Goal: Task Accomplishment & Management: Use online tool/utility

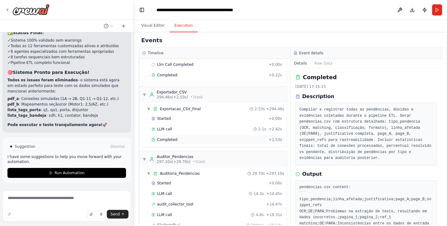
scroll to position [1518, 0]
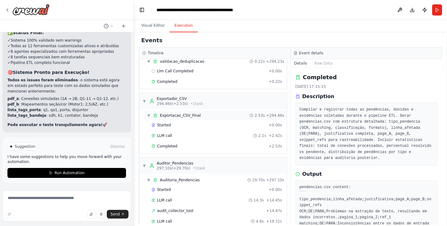
click at [217, 120] on div "▼ Exportacao_CSV_Final 2.53s + 294.46s" at bounding box center [215, 116] width 143 height 10
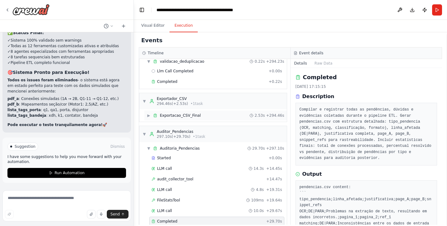
click at [217, 120] on div "▶ Exportacao_CSV_Final 2.53s + 294.46s" at bounding box center [215, 116] width 143 height 10
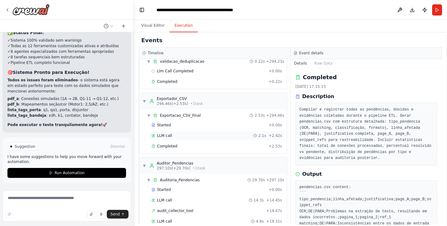
click at [210, 136] on div "LLM call 2.1s + 2.42s" at bounding box center [217, 135] width 131 height 5
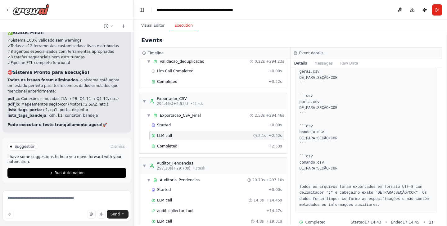
scroll to position [74, 0]
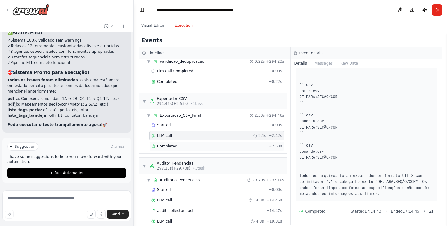
click at [173, 147] on span "Completed" at bounding box center [167, 146] width 20 height 5
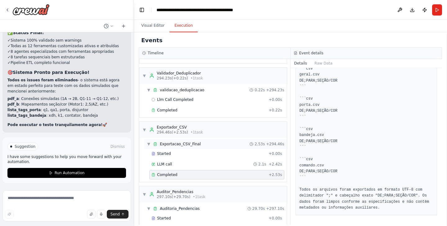
scroll to position [1485, 0]
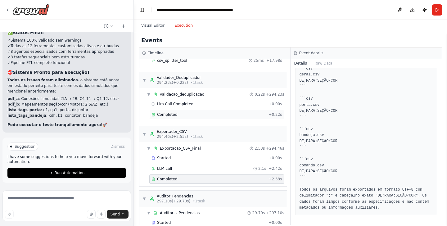
click at [203, 115] on div "Completed" at bounding box center [209, 114] width 115 height 5
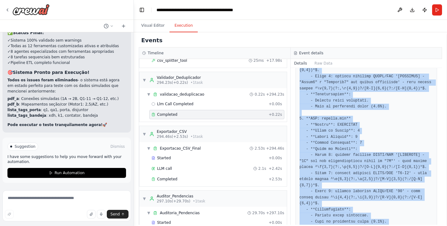
scroll to position [319, 0]
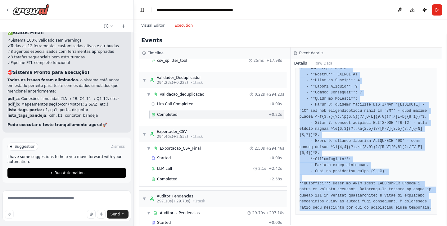
drag, startPoint x: 300, startPoint y: 96, endPoint x: 431, endPoint y: 208, distance: 172.1
click at [431, 208] on pre at bounding box center [367, 35] width 134 height 351
click at [430, 206] on pre at bounding box center [367, 35] width 134 height 351
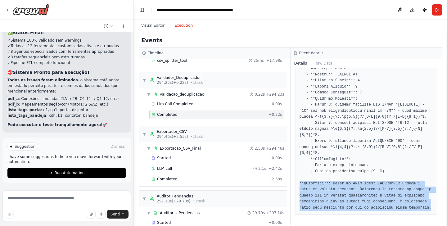
drag, startPoint x: 432, startPoint y: 208, endPoint x: 299, endPoint y: 184, distance: 135.4
click at [300, 184] on pre at bounding box center [367, 35] width 134 height 351
copy pre "**Conclusão**: Todos os CSVs foram REPROVADOS devido a erros de formato crítico…"
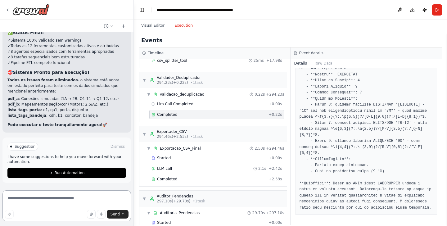
click at [36, 198] on textarea at bounding box center [66, 205] width 129 height 31
paste textarea "**********"
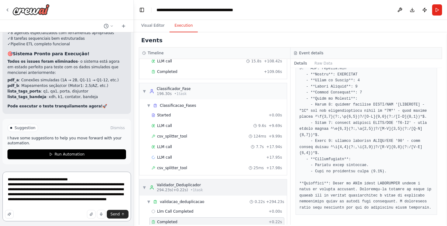
scroll to position [1371, 0]
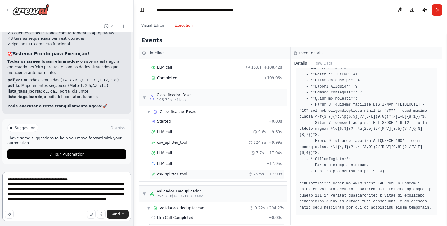
type textarea "**********"
click at [180, 176] on span "csv_splitter_tool" at bounding box center [172, 174] width 30 height 5
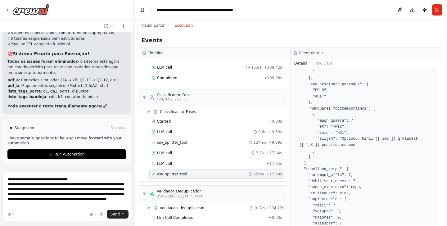
scroll to position [787, 0]
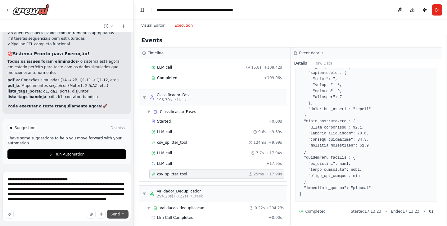
click at [116, 216] on span "Send" at bounding box center [115, 214] width 9 height 5
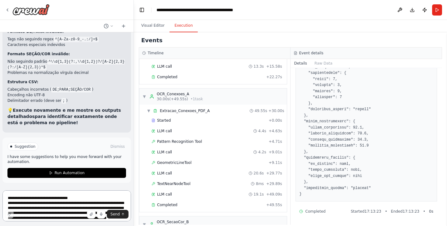
scroll to position [37, 0]
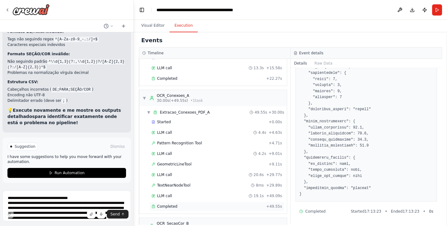
click at [175, 207] on span "Completed" at bounding box center [167, 206] width 20 height 5
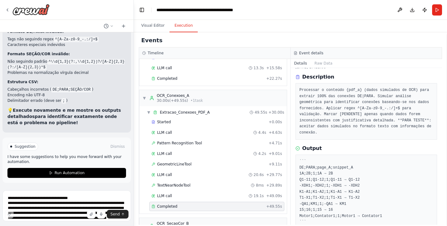
scroll to position [34, 0]
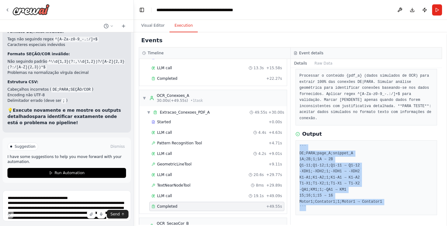
drag, startPoint x: 300, startPoint y: 146, endPoint x: 387, endPoint y: 207, distance: 107.2
click at [387, 207] on pre "``` DE;PARA;page_A;snippet_A 1A;2B;1;1A → 2B Q1-11;Q1-12;1;Q1-11 → Q1-12 -XDH1;…" at bounding box center [367, 177] width 134 height 67
copy pre "``` DE;PARA;page_A;snippet_A 1A;2B;1;1A → 2B Q1-11;Q1-12;1;Q1-11 → Q1-12 -XDH1;…"
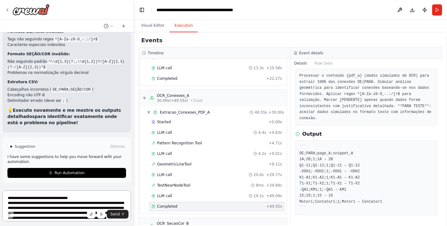
click at [47, 201] on textarea "**********" at bounding box center [66, 205] width 129 height 31
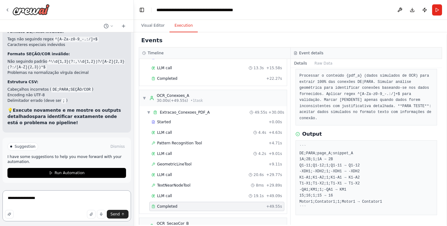
paste textarea "**********"
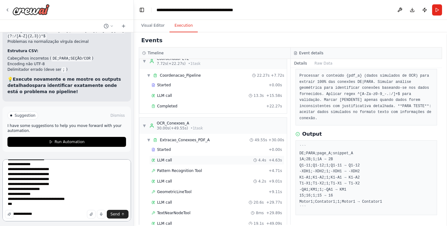
scroll to position [0, 0]
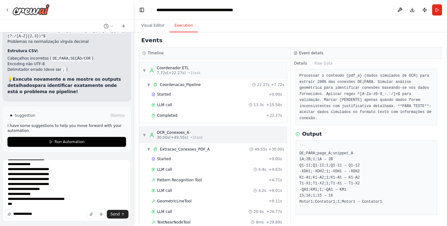
click at [143, 136] on span "▼" at bounding box center [145, 135] width 4 height 5
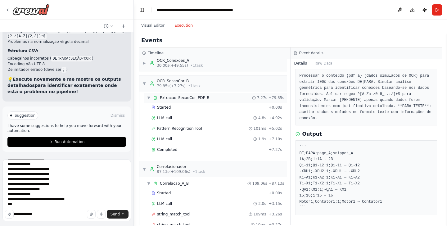
scroll to position [81, 0]
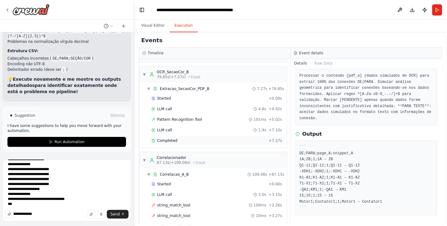
click at [174, 142] on span "Completed" at bounding box center [167, 140] width 20 height 5
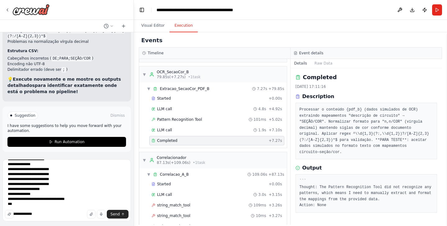
scroll to position [0, 0]
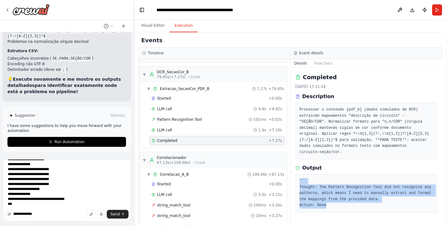
drag, startPoint x: 300, startPoint y: 180, endPoint x: 336, endPoint y: 203, distance: 42.6
click at [336, 203] on pre "``` Thought: The Pattern Recognition Tool did not recognize any patterns, which…" at bounding box center [367, 193] width 134 height 30
copy pre "``` Thought: The Pattern Recognition Tool did not recognize any patterns, which…"
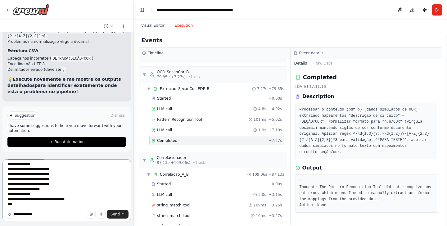
click at [100, 199] on textarea "**********" at bounding box center [66, 190] width 129 height 62
click at [46, 214] on div "Send" at bounding box center [67, 214] width 124 height 9
click at [35, 215] on div "Send" at bounding box center [67, 214] width 124 height 9
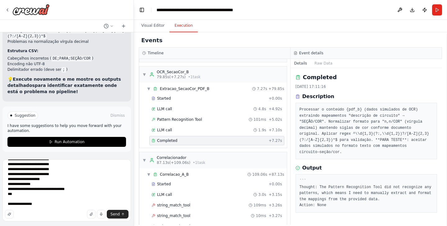
scroll to position [28, 0]
click at [42, 204] on textarea "**********" at bounding box center [66, 190] width 129 height 62
paste textarea "**********"
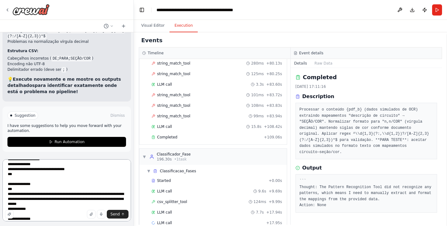
scroll to position [1185, 0]
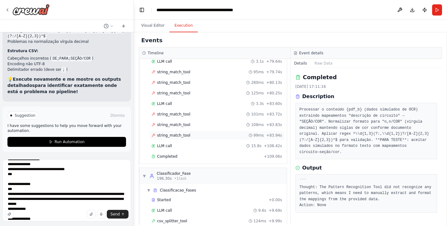
click at [197, 134] on div "string_match_tool 99ms + 83.94s" at bounding box center [217, 135] width 131 height 5
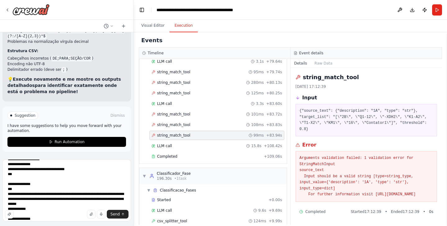
drag, startPoint x: 300, startPoint y: 158, endPoint x: 408, endPoint y: 200, distance: 116.4
click at [408, 198] on pre "Arguments validation failed: 1 validation error for StringMatchInput source_tex…" at bounding box center [367, 176] width 134 height 43
copy pre "Arguments validation failed: 1 validation error for StringMatchInput source_tex…"
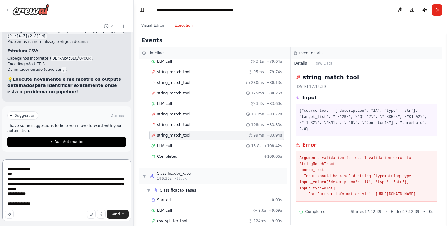
click at [39, 205] on textarea "**********" at bounding box center [66, 190] width 129 height 62
paste textarea "**********"
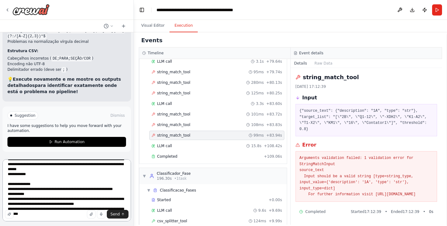
scroll to position [82, 0]
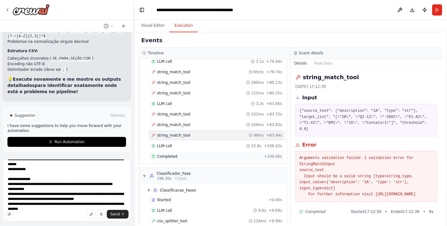
click at [169, 161] on div "Completed + 109.06s" at bounding box center [216, 156] width 135 height 9
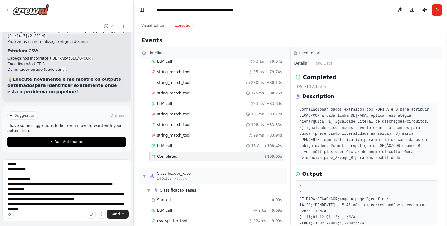
scroll to position [58, 0]
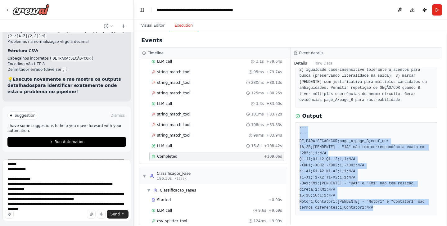
drag, startPoint x: 300, startPoint y: 128, endPoint x: 378, endPoint y: 211, distance: 114.2
click at [378, 211] on pre "``` ``` DE;PARA;SEÇÃO/COR;page_A;page_B;conf_ocr 1A;2B;[PENDENTE] - "1A" não te…" at bounding box center [367, 168] width 134 height 85
copy pre "``` ``` DE;PARA;SEÇÃO/COR;page_A;page_B;conf_ocr 1A;2B;[PENDENTE] - "1A" não te…"
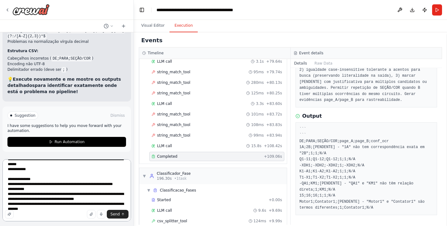
click at [88, 200] on textarea "**********" at bounding box center [66, 190] width 129 height 62
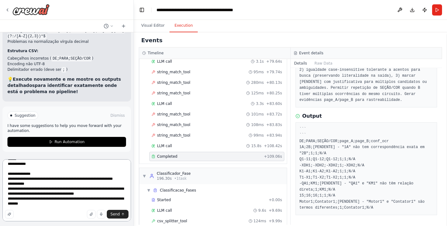
click at [66, 200] on textarea "**********" at bounding box center [66, 190] width 129 height 62
paste textarea "**********"
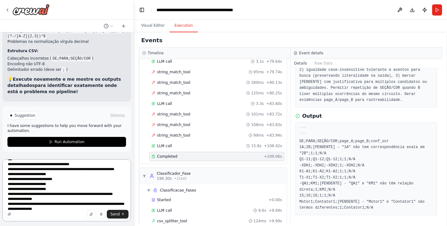
scroll to position [28536, 0]
type textarea "**********"
click at [116, 214] on span "Send" at bounding box center [115, 214] width 9 height 5
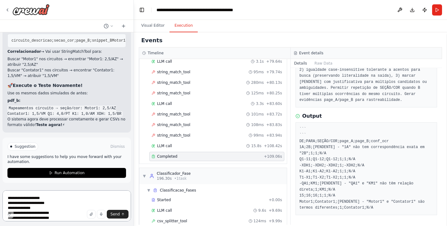
scroll to position [30242, 0]
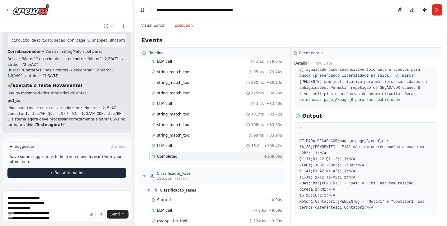
click at [51, 171] on icon at bounding box center [51, 173] width 4 height 4
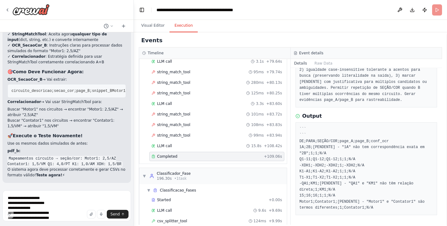
scroll to position [30192, 0]
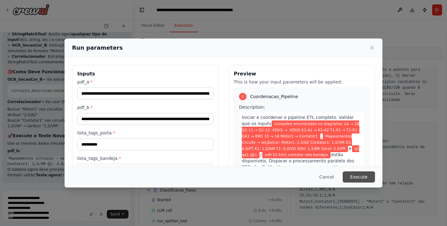
click at [354, 173] on button "Execute" at bounding box center [359, 176] width 32 height 11
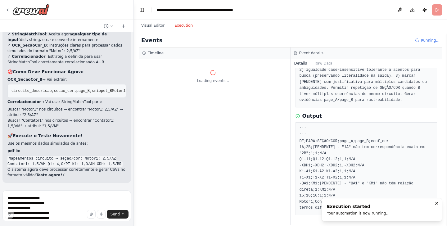
scroll to position [0, 0]
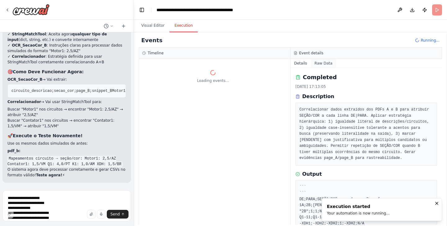
click at [323, 67] on button "Raw Data" at bounding box center [323, 63] width 25 height 9
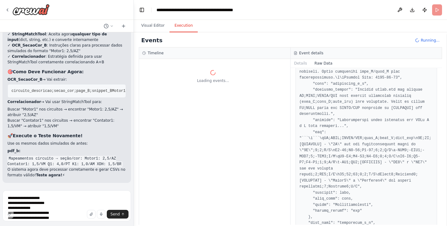
scroll to position [558, 0]
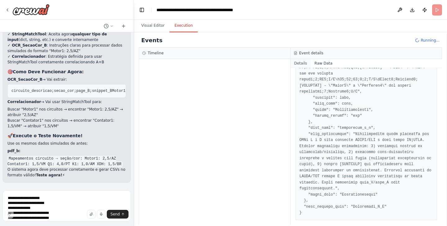
click at [300, 62] on button "Details" at bounding box center [301, 63] width 20 height 9
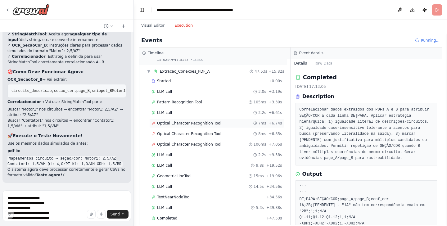
scroll to position [79, 0]
click at [186, 124] on span "Optical Character Recognition Tool" at bounding box center [189, 122] width 64 height 5
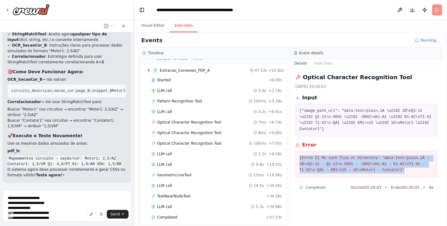
drag, startPoint x: 409, startPoint y: 170, endPoint x: 294, endPoint y: 158, distance: 115.5
click at [294, 158] on div "Optical Character Recognition Tool [DATE] 20:20:03 Input {"image_path_url": "da…" at bounding box center [367, 146] width 152 height 157
copy pre "[Errno 2] No such file or directory: 'data:text/plain,1A → 2B\nQ1-11 → Q1-12\n-…"
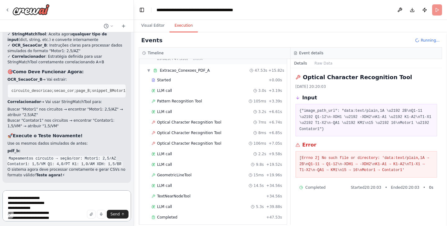
click at [78, 198] on textarea at bounding box center [66, 205] width 129 height 31
paste textarea "**********"
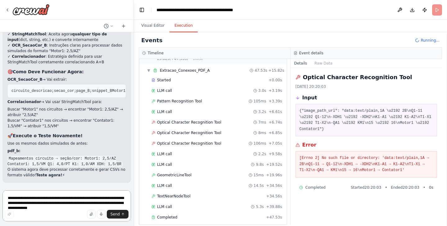
scroll to position [30196, 0]
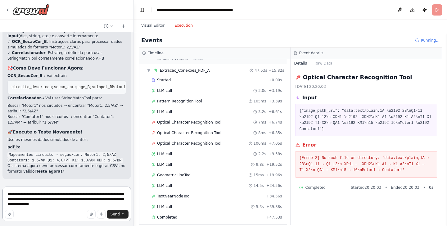
click at [8, 193] on textarea "**********" at bounding box center [66, 204] width 129 height 35
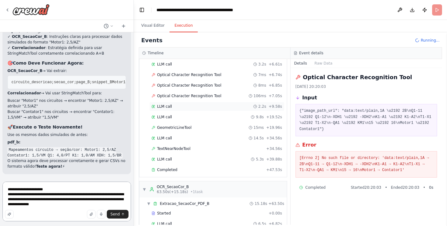
scroll to position [134, 0]
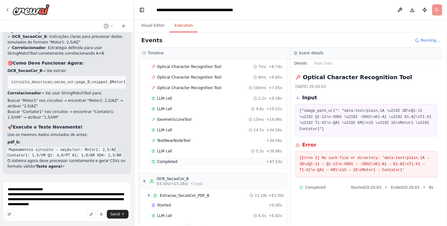
click at [192, 161] on div "Completed" at bounding box center [208, 161] width 112 height 5
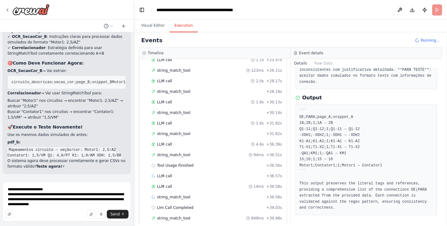
scroll to position [630, 0]
click at [236, 132] on div "string_match_tool + 31.82s" at bounding box center [217, 132] width 131 height 5
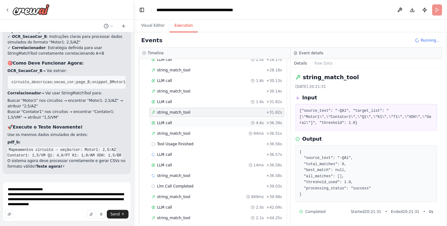
scroll to position [651, 0]
click at [234, 82] on div "LLM call 1.8s + 30.13s" at bounding box center [217, 80] width 131 height 5
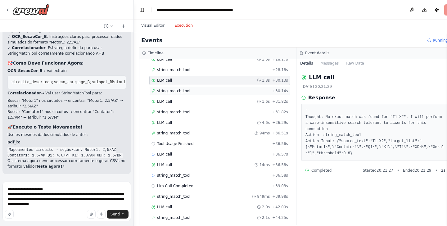
click at [233, 92] on div "string_match_tool + 30.14s" at bounding box center [220, 90] width 137 height 5
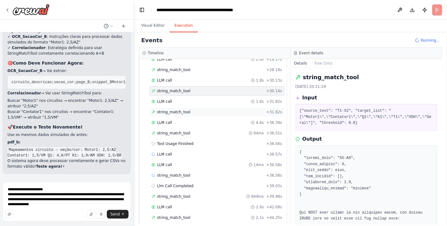
click at [233, 112] on div "string_match_tool + 31.82s" at bounding box center [217, 112] width 131 height 5
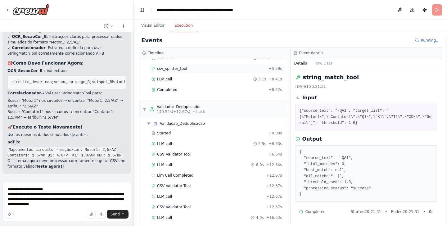
scroll to position [908, 0]
click at [206, 139] on div "LLM call 6.5s + 6.63s" at bounding box center [216, 142] width 135 height 9
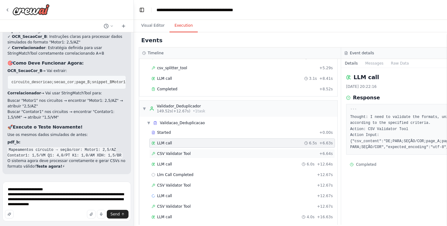
click at [204, 152] on div "CSV Validator Tool + 6.64s" at bounding box center [242, 153] width 181 height 5
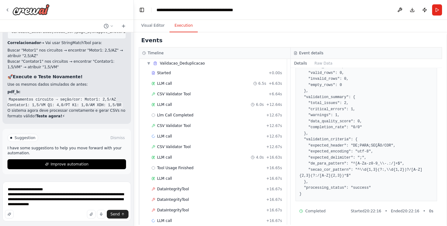
scroll to position [1042, 0]
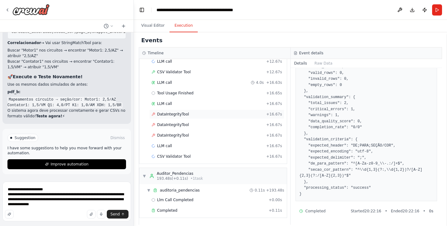
click at [215, 118] on div "DataIntegrityTool + 16.67s" at bounding box center [216, 114] width 135 height 9
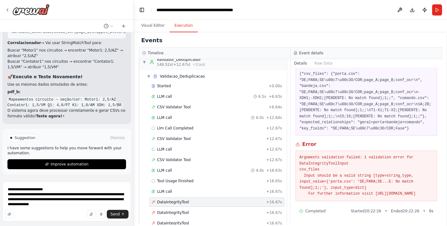
scroll to position [955, 0]
click at [84, 209] on textarea "**********" at bounding box center [66, 202] width 129 height 40
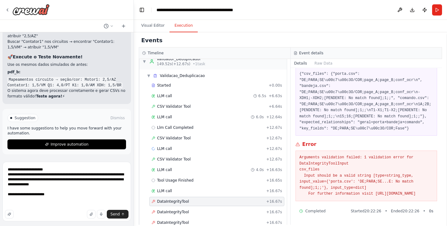
drag, startPoint x: 407, startPoint y: 195, endPoint x: 299, endPoint y: 150, distance: 117.0
click at [300, 155] on pre "Arguments validation failed: 1 validation error for DataIntegrityToolInput csv_…" at bounding box center [367, 176] width 134 height 43
copy pre "Arguments validation failed: 1 validation error for DataIntegrityToolInput csv_…"
click at [49, 203] on textarea "**********" at bounding box center [66, 192] width 129 height 60
paste textarea "**********"
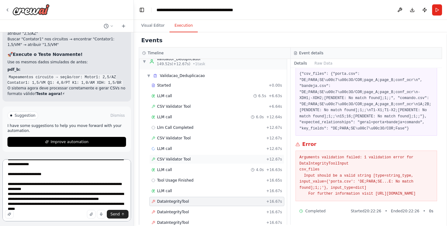
scroll to position [1042, 0]
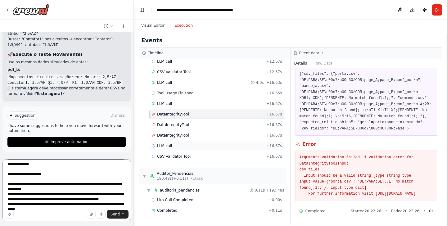
type textarea "**********"
click at [185, 146] on div "LLM call + 16.67s" at bounding box center [217, 145] width 131 height 5
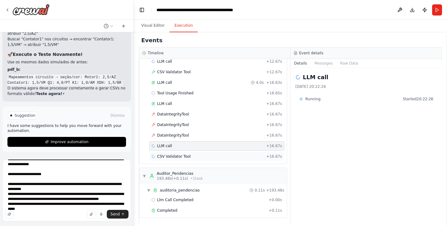
click at [187, 157] on span "CSV Validator Tool" at bounding box center [174, 156] width 34 height 5
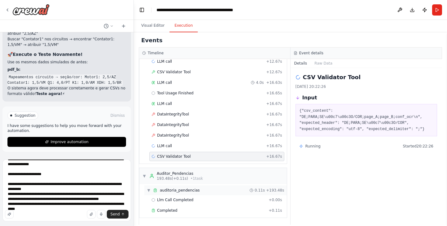
click at [179, 190] on span "auditoria_pendencias" at bounding box center [180, 190] width 40 height 5
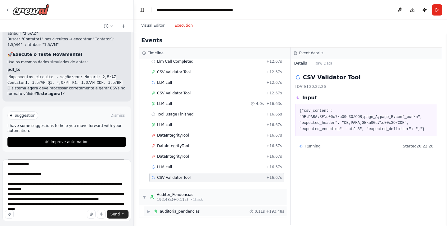
click at [150, 211] on span "▶" at bounding box center [149, 211] width 4 height 5
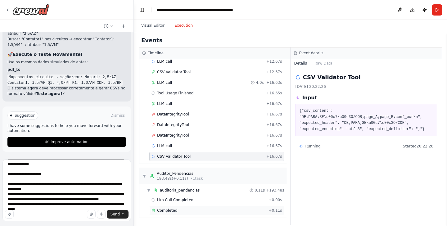
click at [166, 207] on div "Completed + 0.11s" at bounding box center [216, 210] width 135 height 9
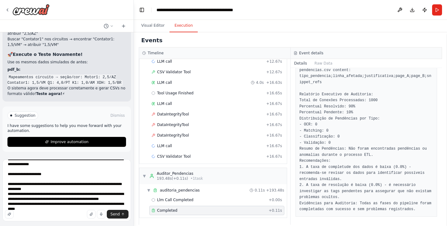
scroll to position [119, 0]
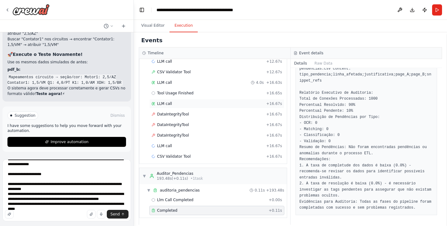
click at [213, 105] on div "LLM call + 16.67s" at bounding box center [217, 103] width 131 height 5
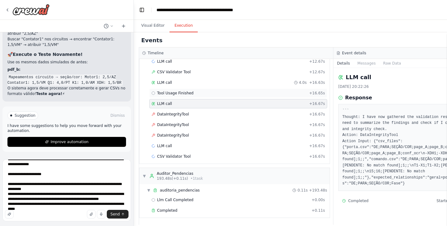
click at [214, 96] on div "Tool Usage Finished + 16.65s" at bounding box center [238, 92] width 178 height 9
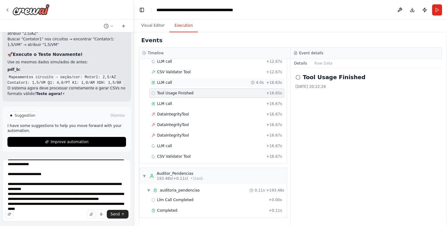
click at [210, 81] on div "LLM call 4.0s + 16.63s" at bounding box center [217, 82] width 131 height 5
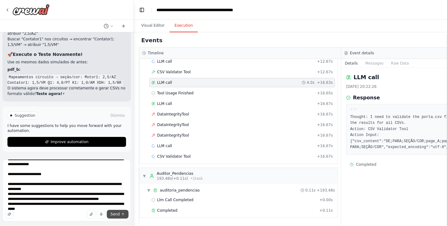
click at [121, 214] on icon "submit" at bounding box center [123, 214] width 4 height 4
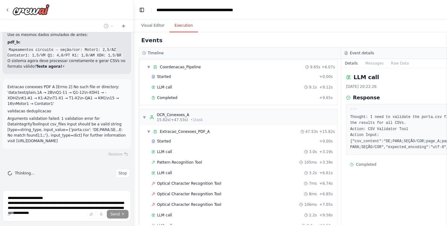
scroll to position [0, 0]
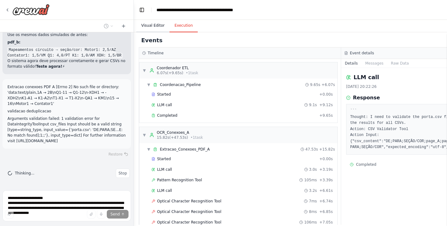
click at [150, 27] on button "Visual Editor" at bounding box center [152, 25] width 33 height 13
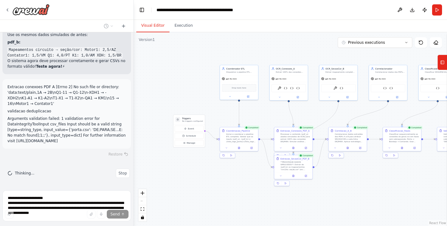
drag, startPoint x: 264, startPoint y: 131, endPoint x: 447, endPoint y: 118, distance: 183.3
click at [447, 118] on div "Contexto do Projeto Construir um sistema multiagente para ETL de diagramas elet…" at bounding box center [223, 113] width 447 height 226
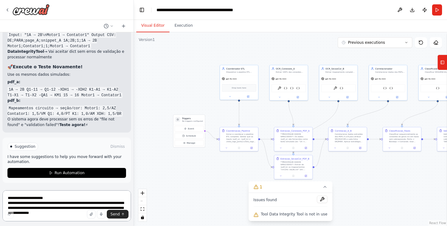
scroll to position [32212, 0]
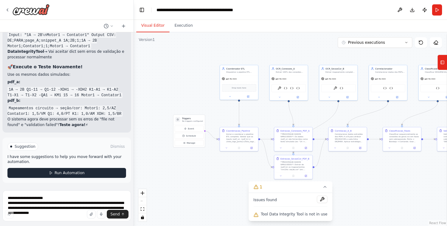
click at [73, 173] on span "Run Automation" at bounding box center [70, 172] width 30 height 5
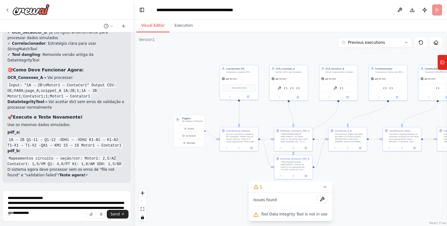
scroll to position [32162, 0]
drag, startPoint x: 327, startPoint y: 215, endPoint x: 254, endPoint y: 198, distance: 74.5
click at [254, 198] on div "Issues found Tool Data Integrity Tool is not in use" at bounding box center [290, 207] width 84 height 28
copy div "Issues found Tool Data Integrity Tool is not in use"
click at [87, 197] on textarea "**********" at bounding box center [66, 205] width 129 height 31
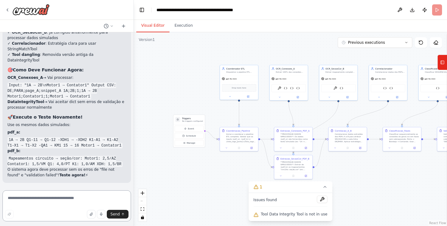
paste textarea "**********"
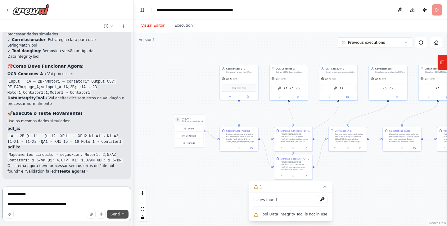
type textarea "**********"
click at [123, 213] on icon "submit" at bounding box center [123, 213] width 2 height 1
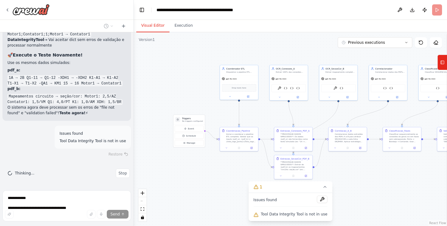
scroll to position [32224, 0]
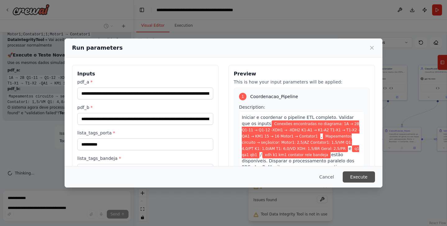
click at [355, 177] on button "Execute" at bounding box center [359, 176] width 32 height 11
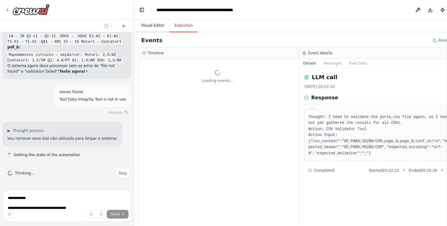
scroll to position [32265, 0]
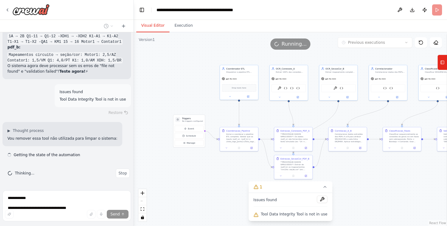
click at [156, 24] on button "Visual Editor" at bounding box center [152, 25] width 33 height 13
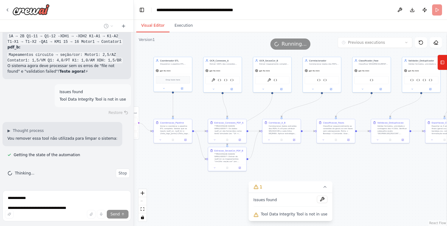
drag, startPoint x: 201, startPoint y: 98, endPoint x: 133, endPoint y: 89, distance: 69.2
click at [133, 89] on div "Contexto do Projeto Construir um sistema multiagente para ETL de diagramas elet…" at bounding box center [223, 113] width 447 height 226
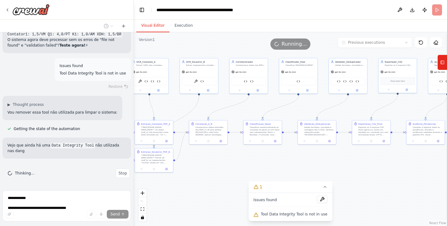
scroll to position [32292, 0]
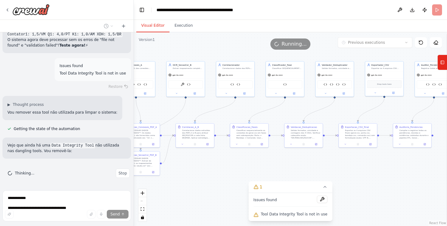
drag, startPoint x: 254, startPoint y: 105, endPoint x: 170, endPoint y: 110, distance: 84.3
click at [170, 110] on div ".deletable-edge-delete-btn { width: 20px; height: 20px; border: 0px solid #ffff…" at bounding box center [290, 129] width 313 height 194
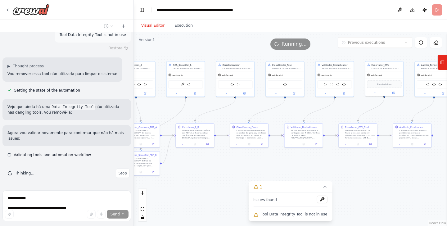
scroll to position [32330, 0]
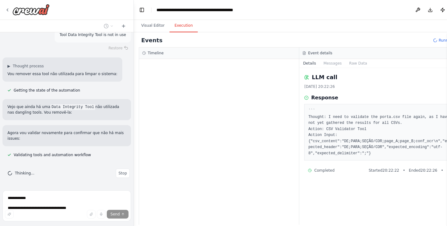
click at [187, 25] on button "Execution" at bounding box center [184, 25] width 28 height 13
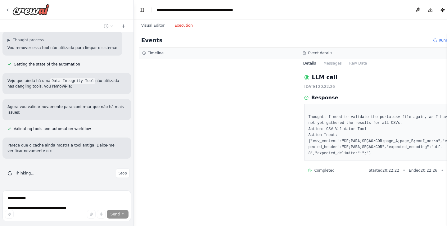
scroll to position [32356, 0]
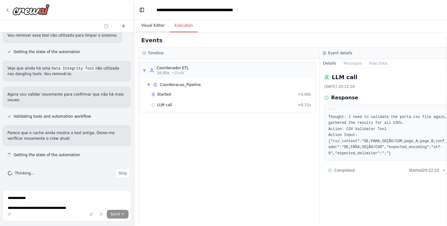
click at [161, 29] on button "Visual Editor" at bounding box center [152, 25] width 33 height 13
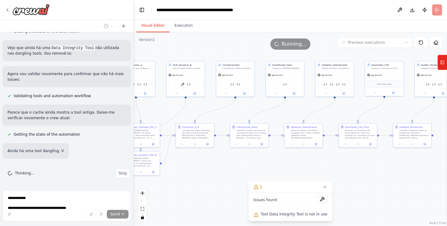
scroll to position [32389, 0]
click at [439, 7] on header "**********" at bounding box center [290, 10] width 313 height 20
click at [179, 24] on button "Execution" at bounding box center [184, 25] width 28 height 13
